Goal: Task Accomplishment & Management: Use online tool/utility

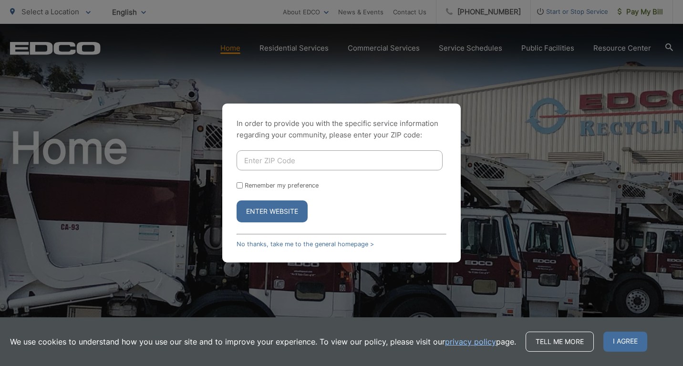
click at [273, 162] on input "Enter ZIP Code" at bounding box center [339, 160] width 206 height 20
type input "92118"
click at [237, 185] on input "Remember my preference" at bounding box center [239, 185] width 6 height 6
checkbox input "true"
click at [253, 213] on button "Enter Website" at bounding box center [271, 211] width 71 height 22
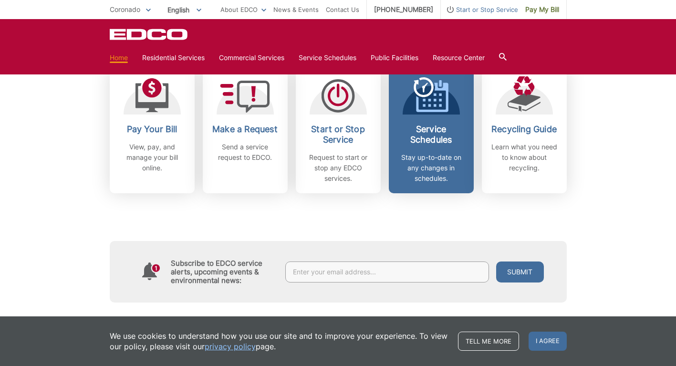
scroll to position [334, 0]
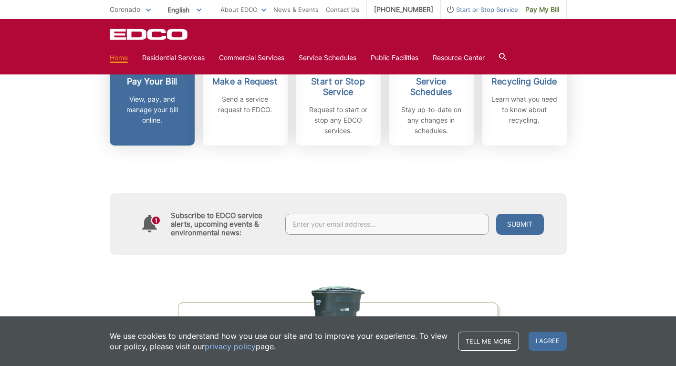
click at [117, 87] on h2 "Pay Your Bill" at bounding box center [152, 81] width 71 height 10
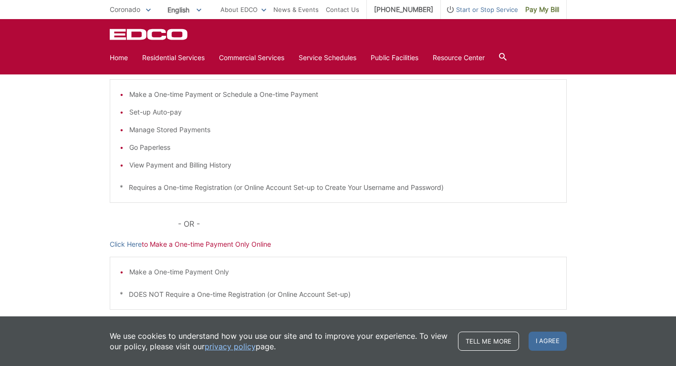
scroll to position [191, 0]
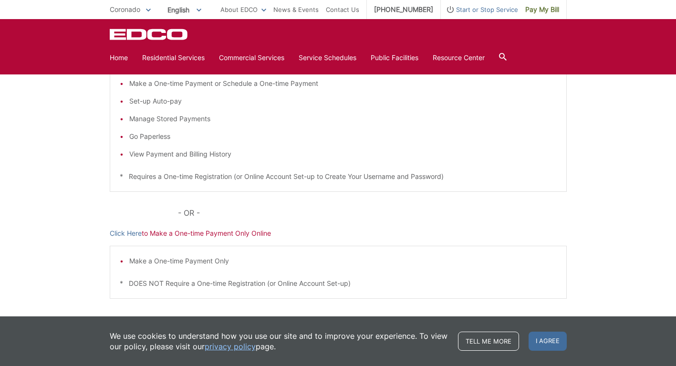
click at [110, 61] on link "Click Here" at bounding box center [126, 56] width 32 height 10
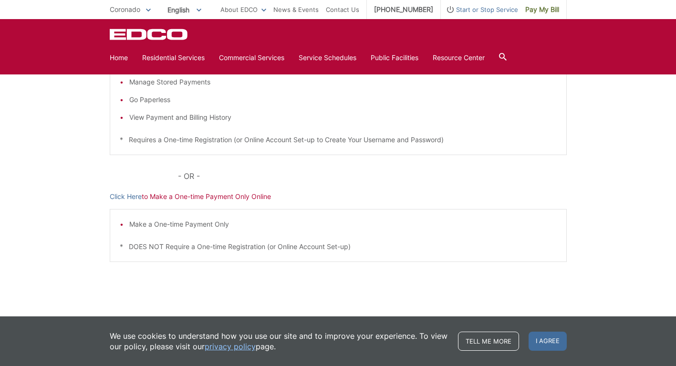
scroll to position [238, 0]
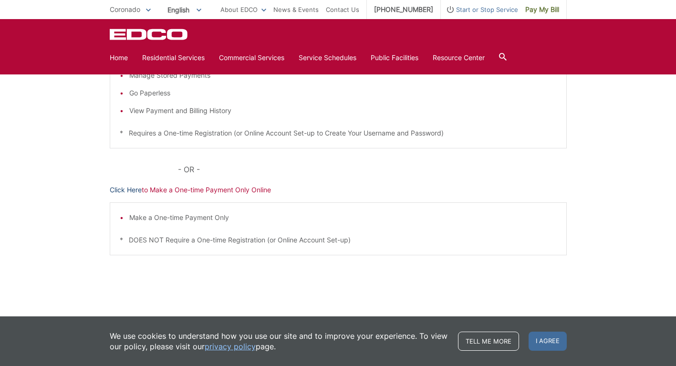
click at [110, 195] on link "Click Here" at bounding box center [126, 190] width 32 height 10
